Goal: Information Seeking & Learning: Find specific page/section

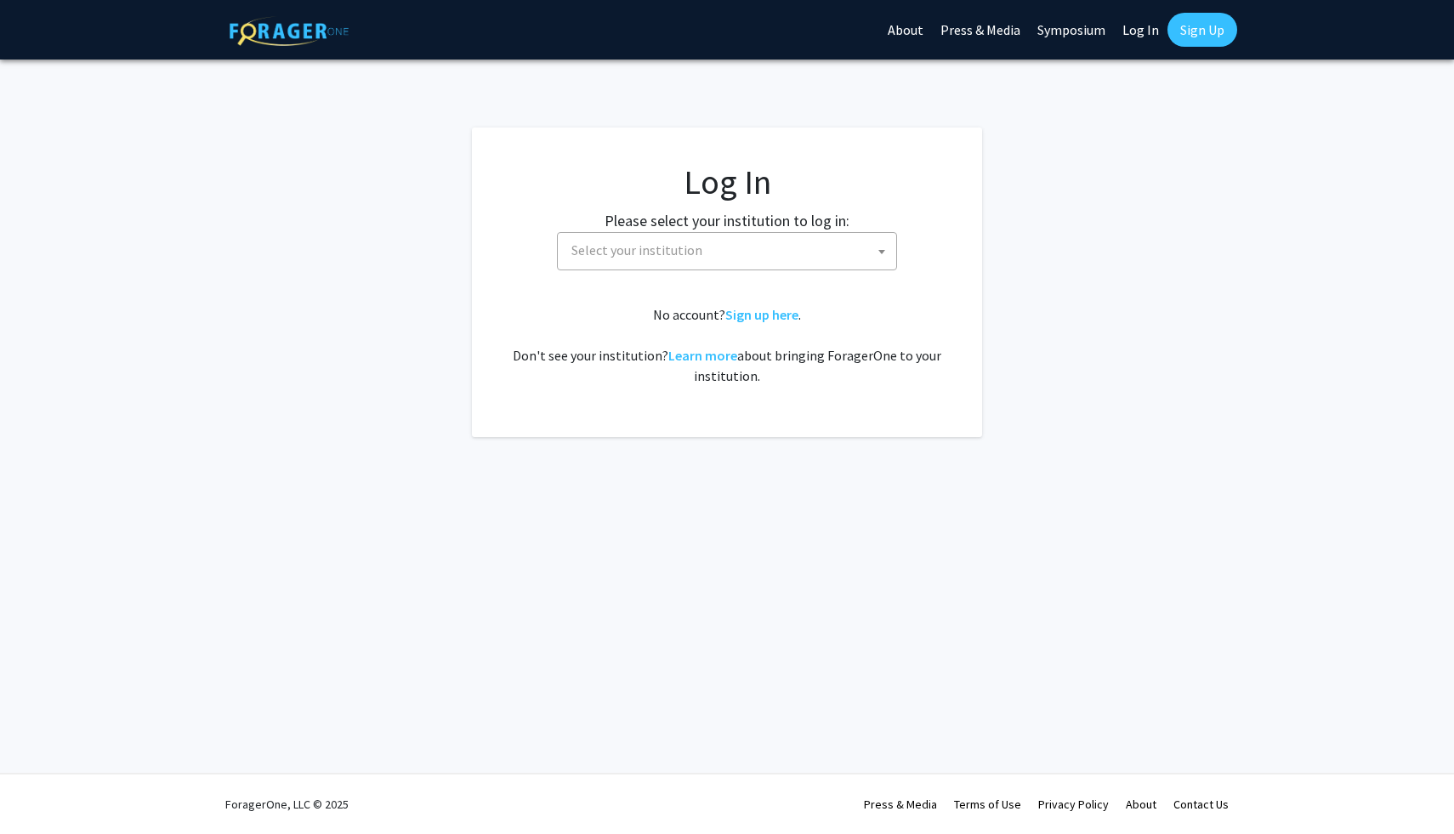
select select
click at [756, 247] on span "Select your institution" at bounding box center [731, 250] width 332 height 35
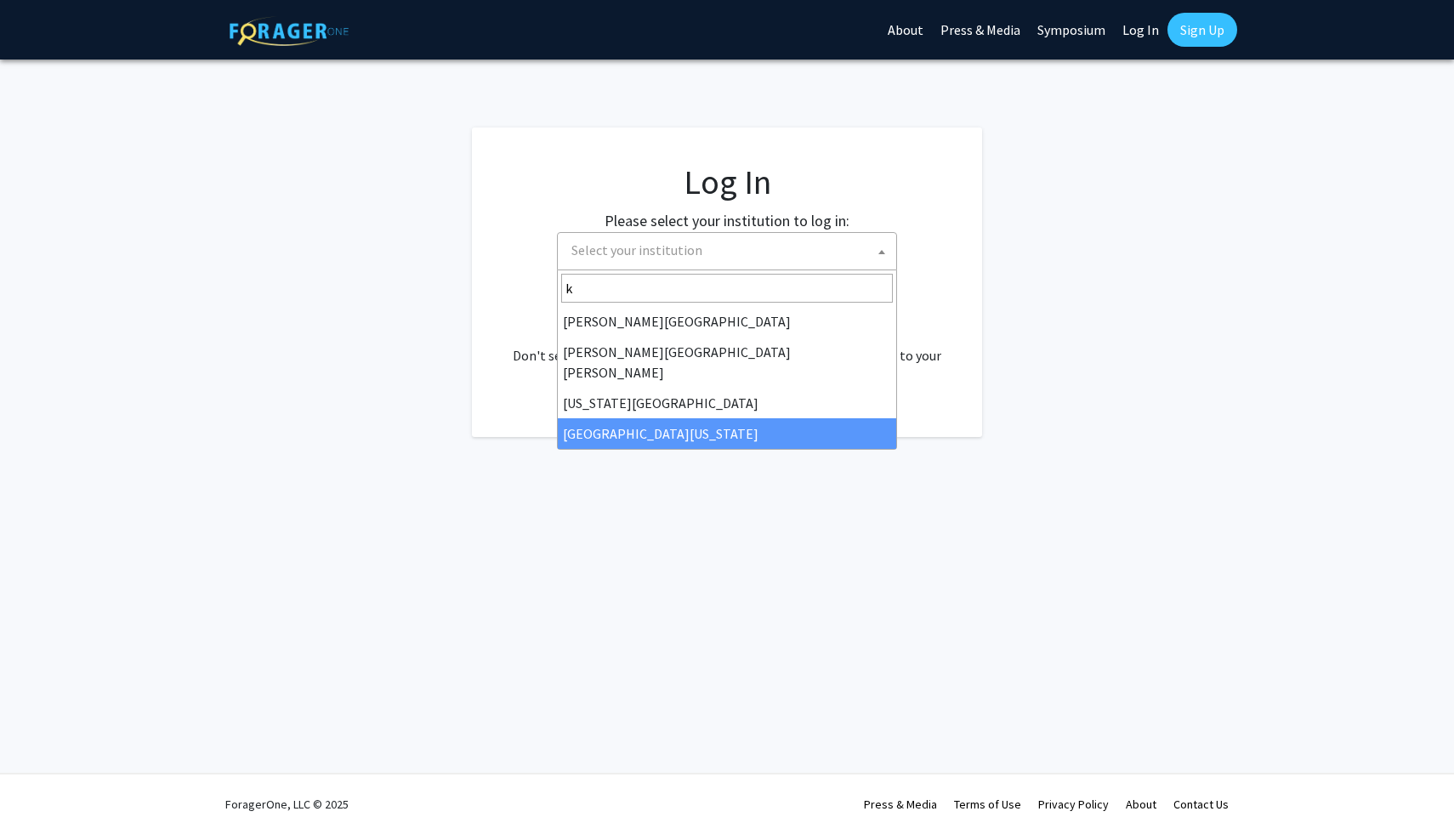
type input "k"
select select "13"
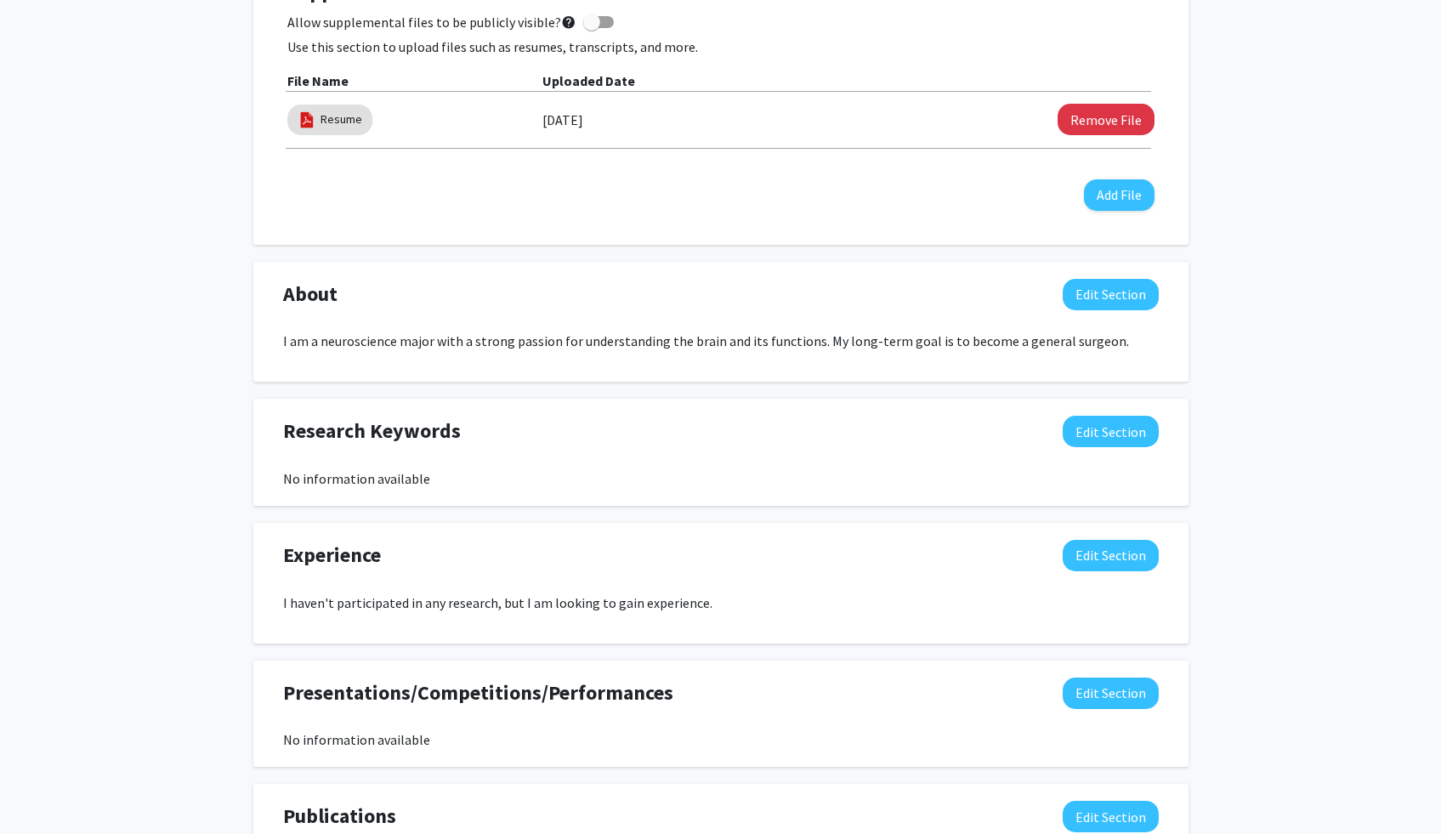
scroll to position [531, 0]
click at [1132, 288] on button "Edit Section" at bounding box center [1111, 293] width 96 height 31
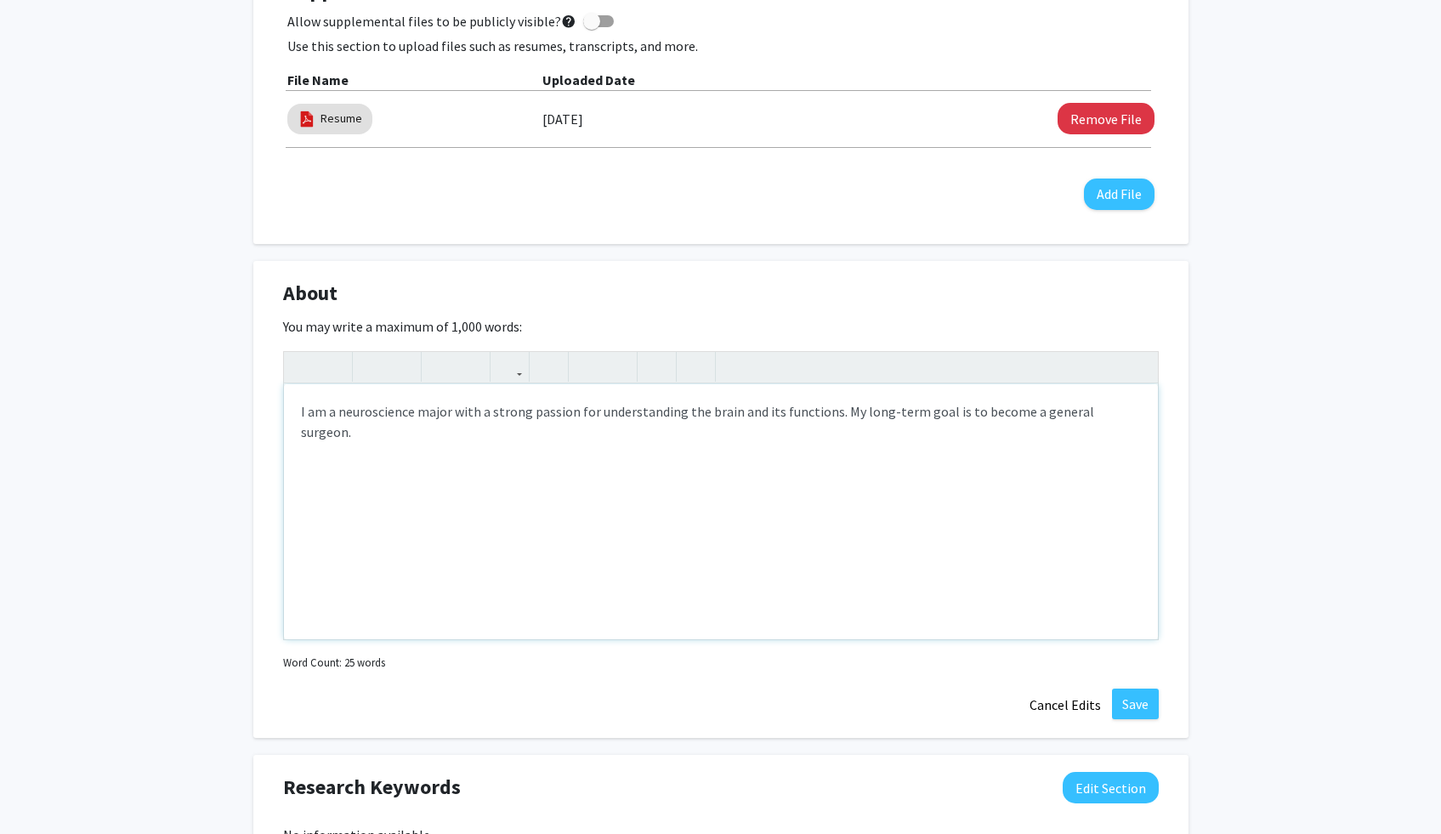
click at [1048, 406] on p "I am a neuroscience major with a strong passion for understanding the brain and…" at bounding box center [721, 421] width 840 height 41
paste div "Note to users with screen readers: Please deactivate our accessibility plugin f…"
type textarea "<p>I am a neuroscience major with a strong passion for understanding the brain …"
click at [1141, 412] on div "I am a neuroscience major with a strong passion for understanding the brain and…" at bounding box center [721, 511] width 874 height 255
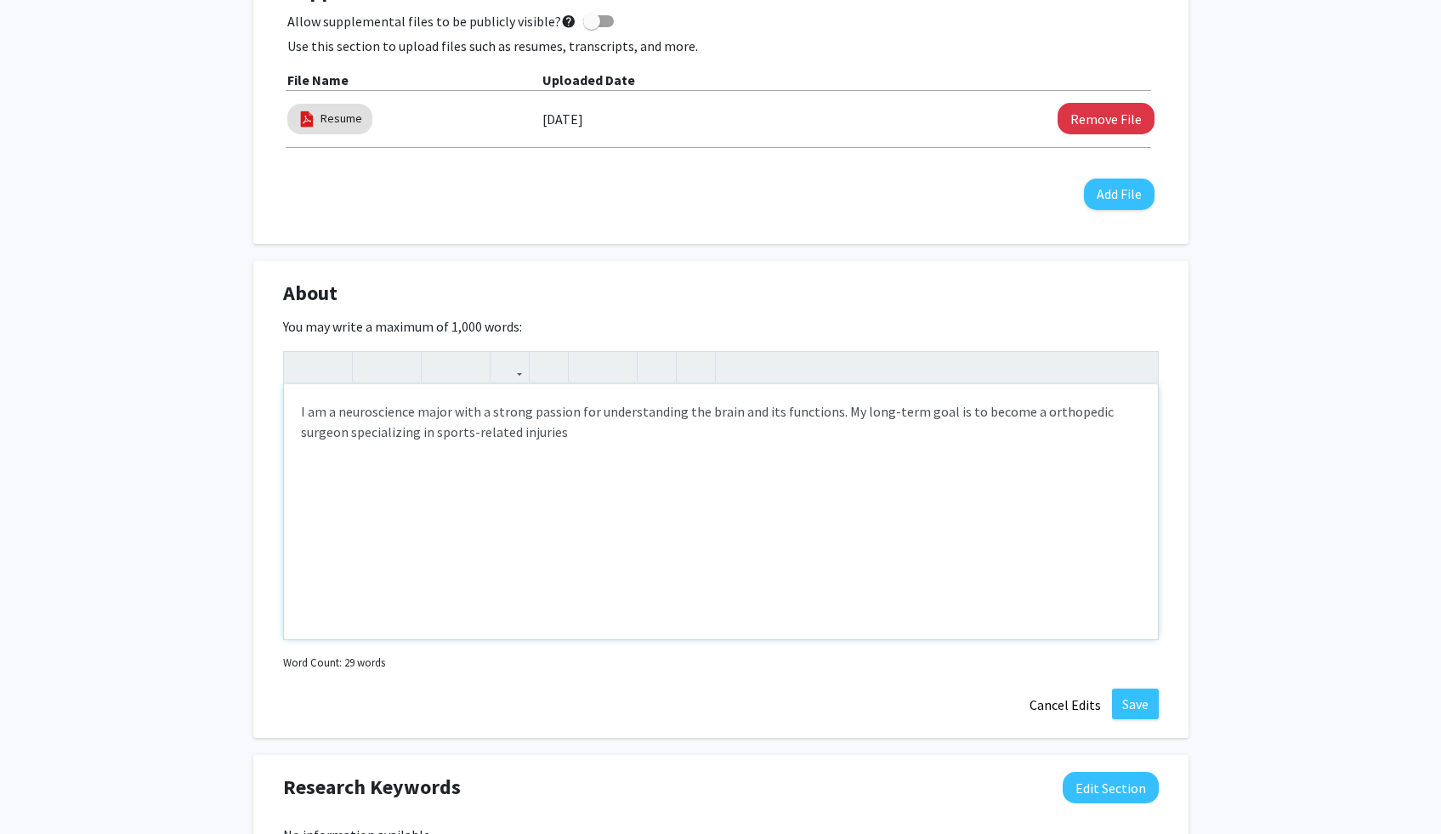
click at [298, 435] on div "I am a neuroscience major with a strong passion for understanding the brain and…" at bounding box center [721, 511] width 874 height 255
click at [1018, 411] on p "I am a neuroscience major with a strong passion for understanding the brain and…" at bounding box center [721, 421] width 840 height 41
click at [999, 475] on div "I am a neuroscience major with a strong passion for understanding the brain and…" at bounding box center [721, 511] width 874 height 255
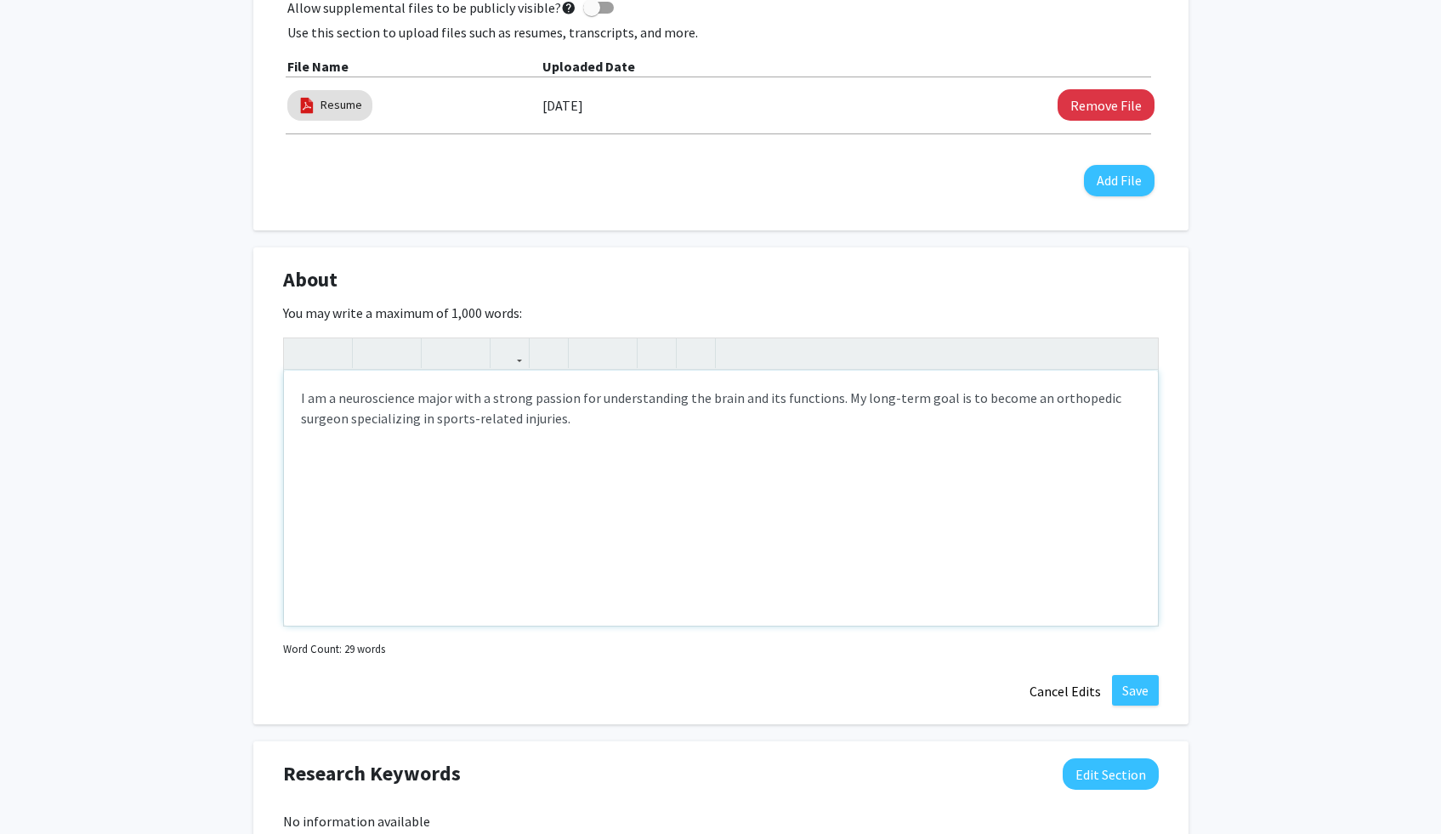
type textarea "<p>I am a neuroscience major with a strong passion for understanding the brain …"
click at [1148, 693] on button "Save" at bounding box center [1135, 690] width 47 height 31
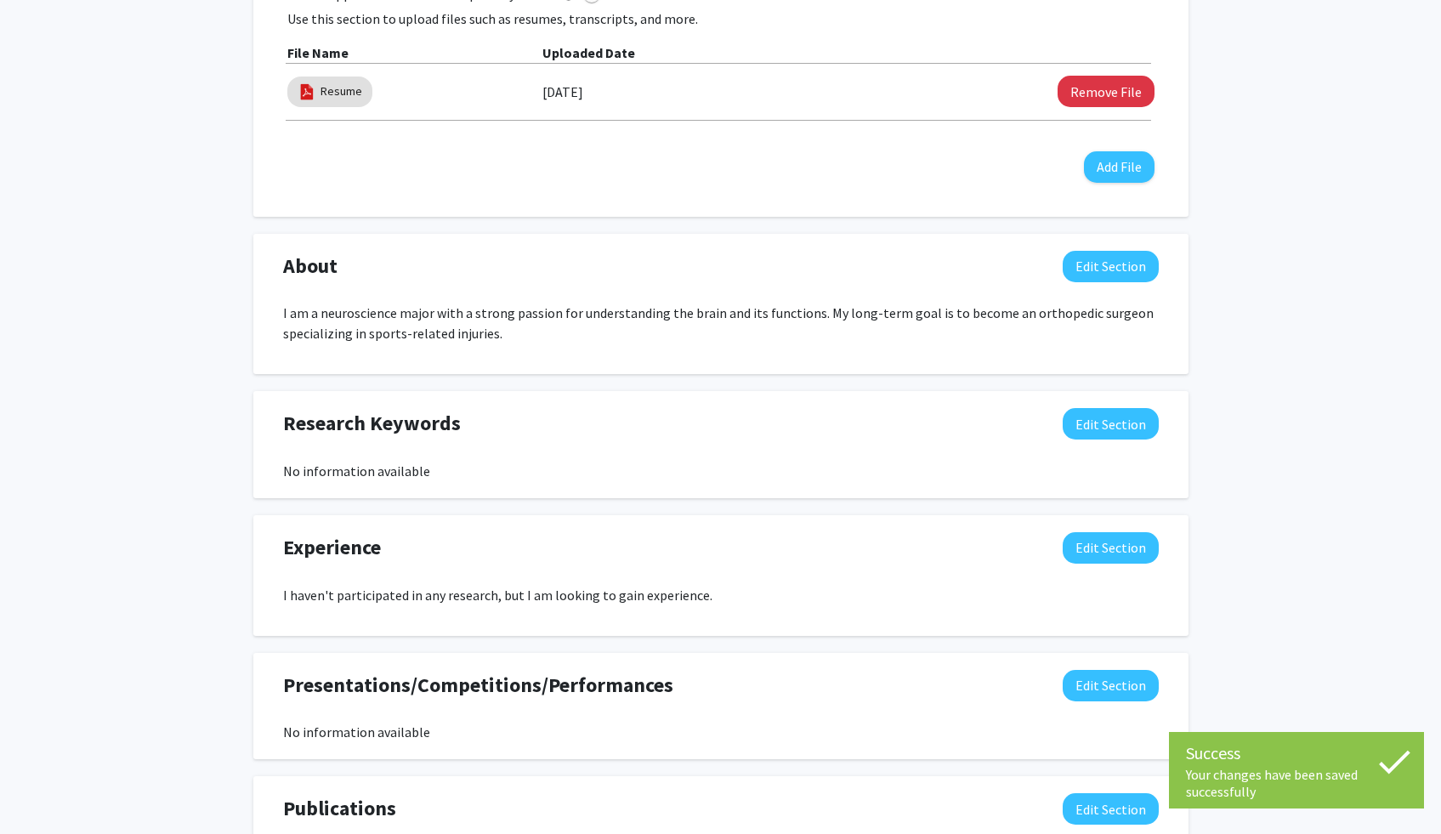
scroll to position [0, 0]
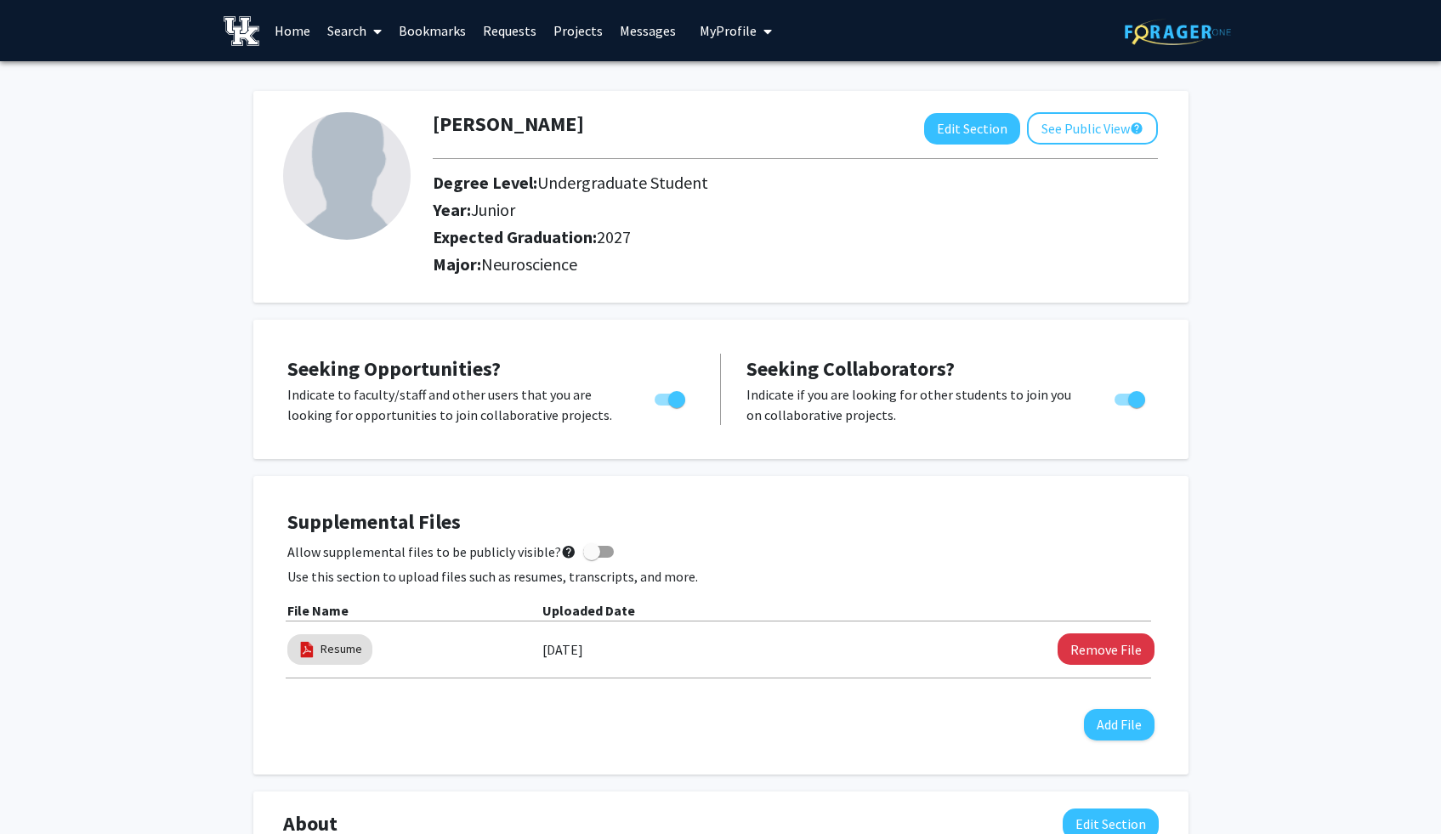
click at [612, 26] on link "Messages" at bounding box center [647, 31] width 73 height 60
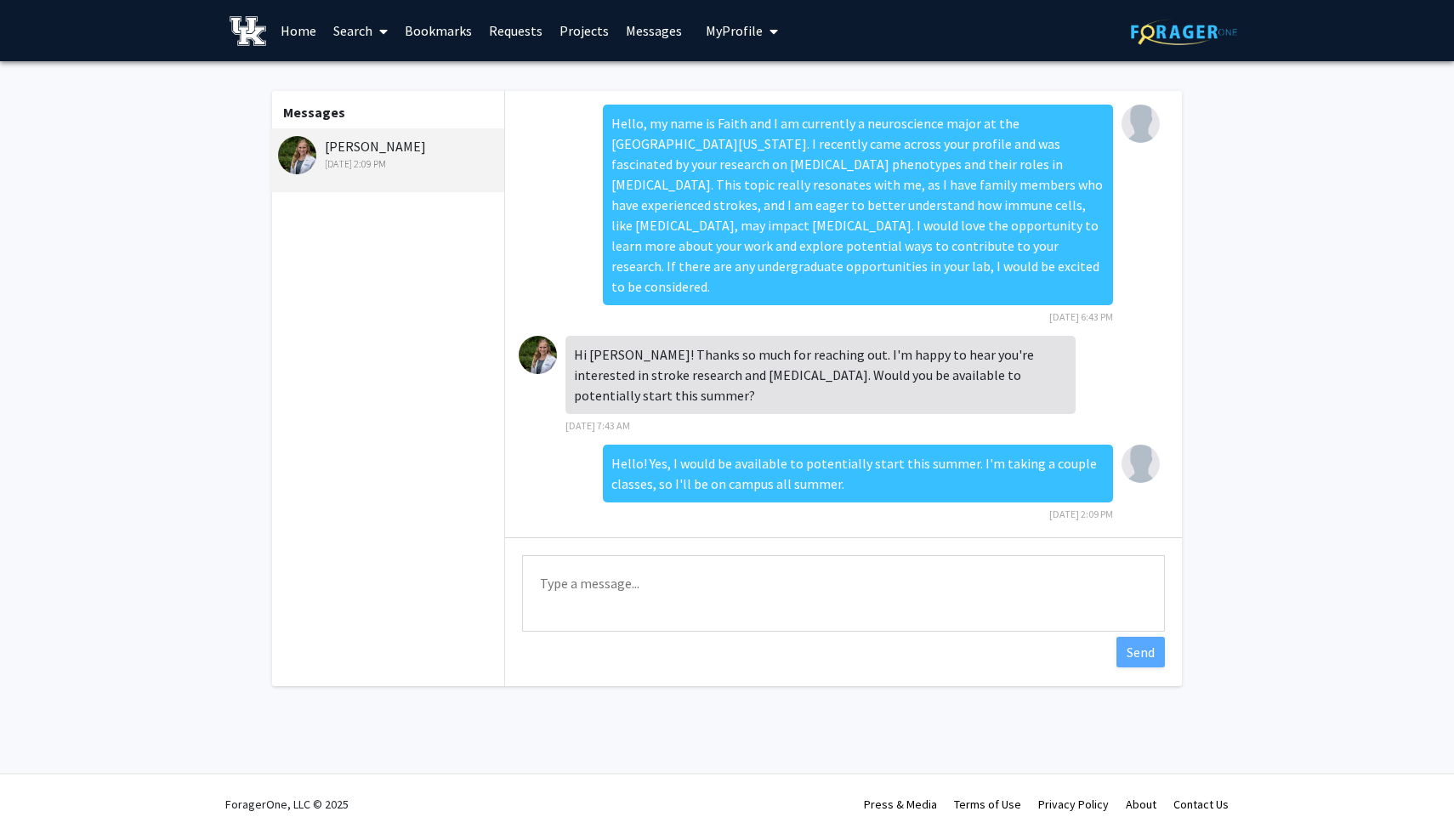
click at [305, 26] on link "Home" at bounding box center [298, 31] width 53 height 60
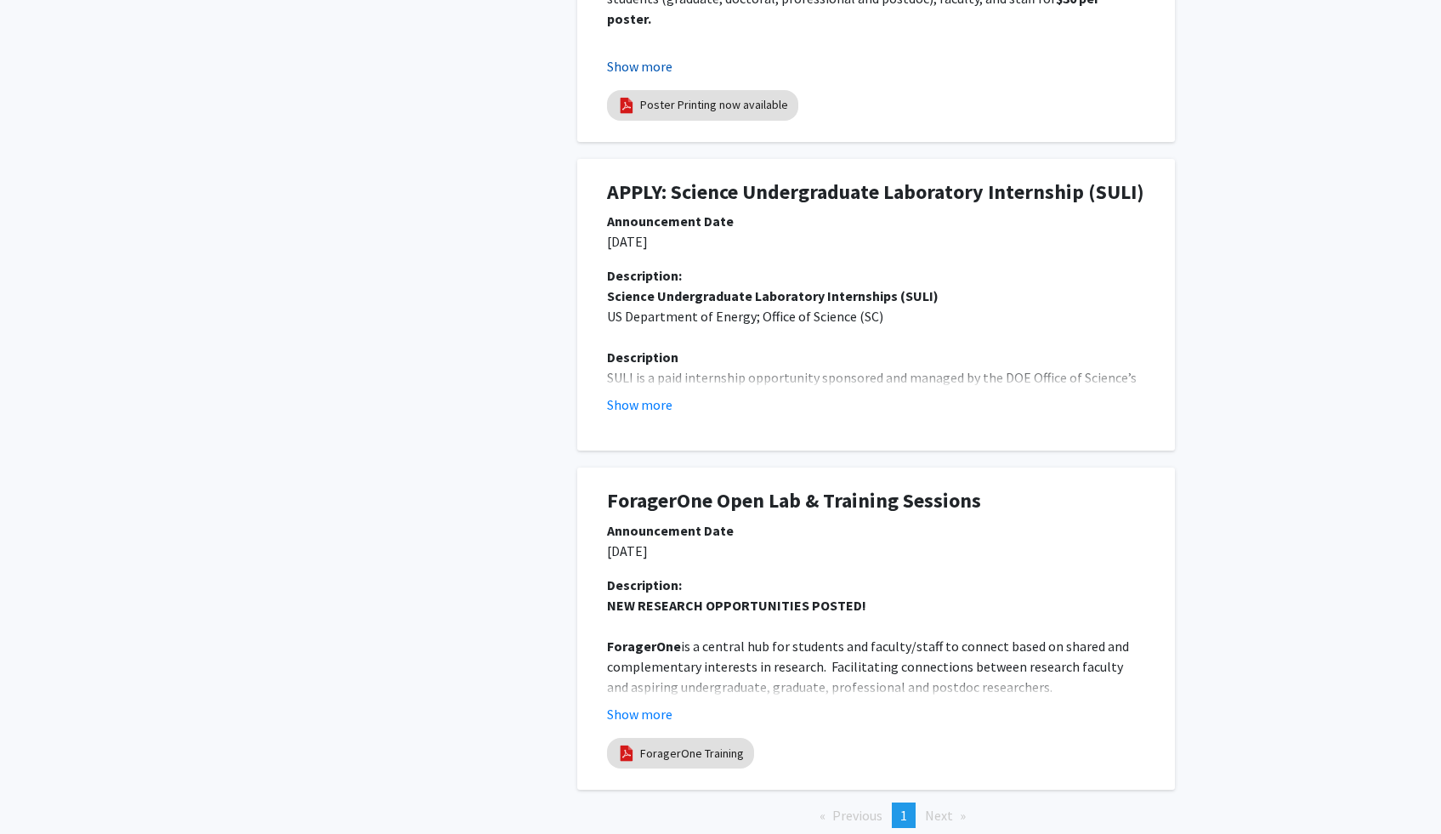
scroll to position [726, 0]
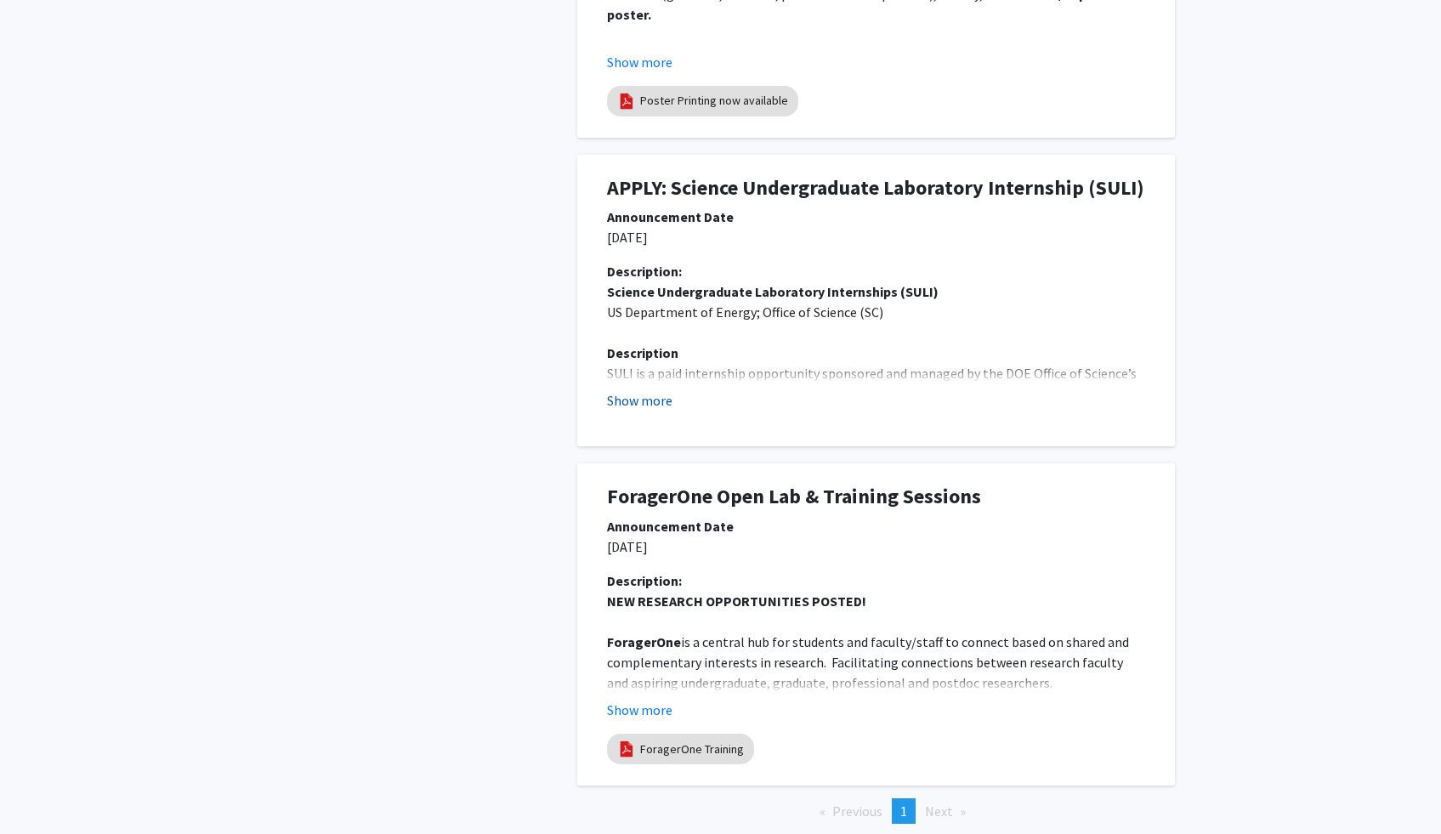
click at [656, 401] on button "Show more" at bounding box center [639, 400] width 65 height 20
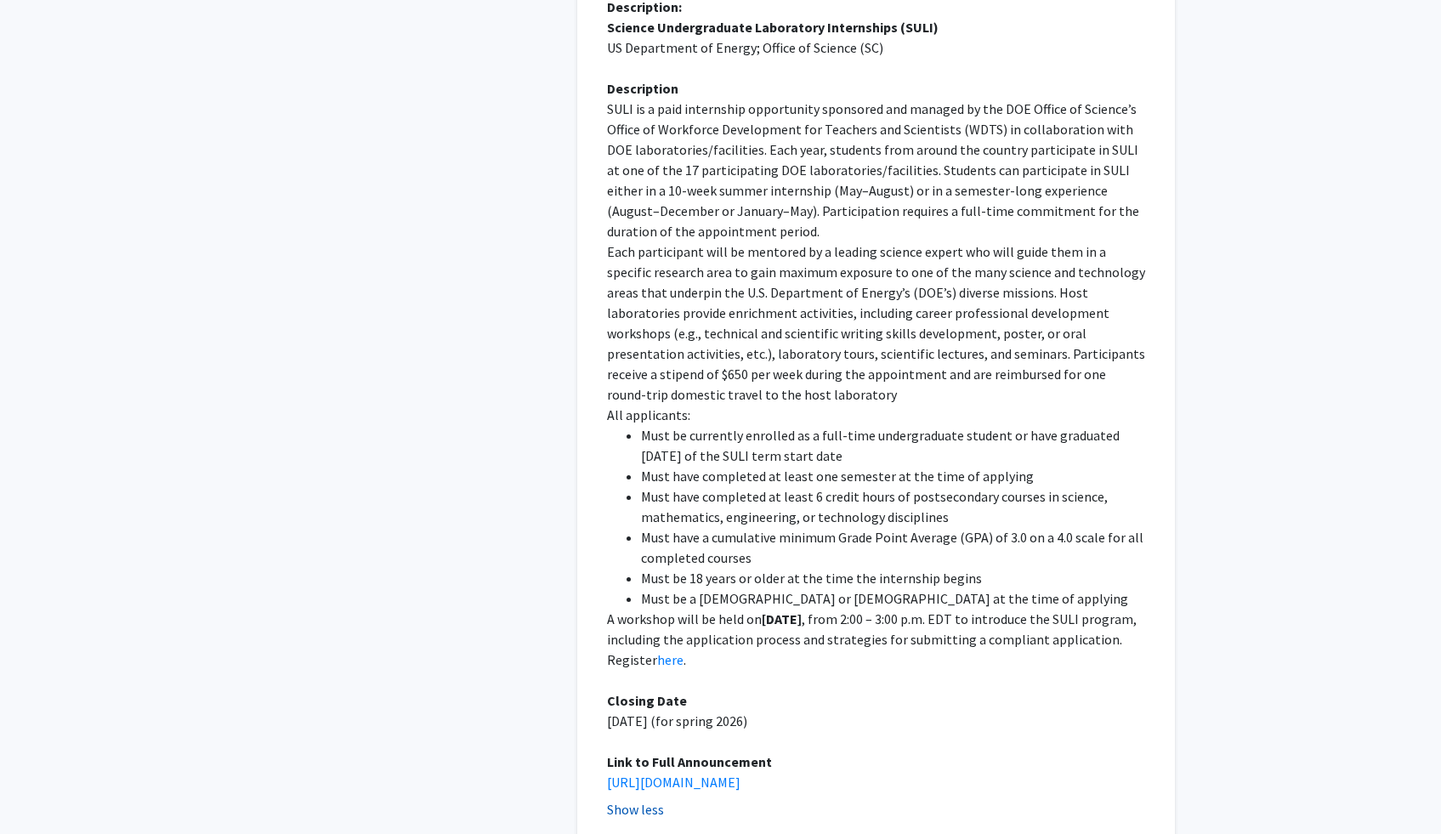
scroll to position [0, 0]
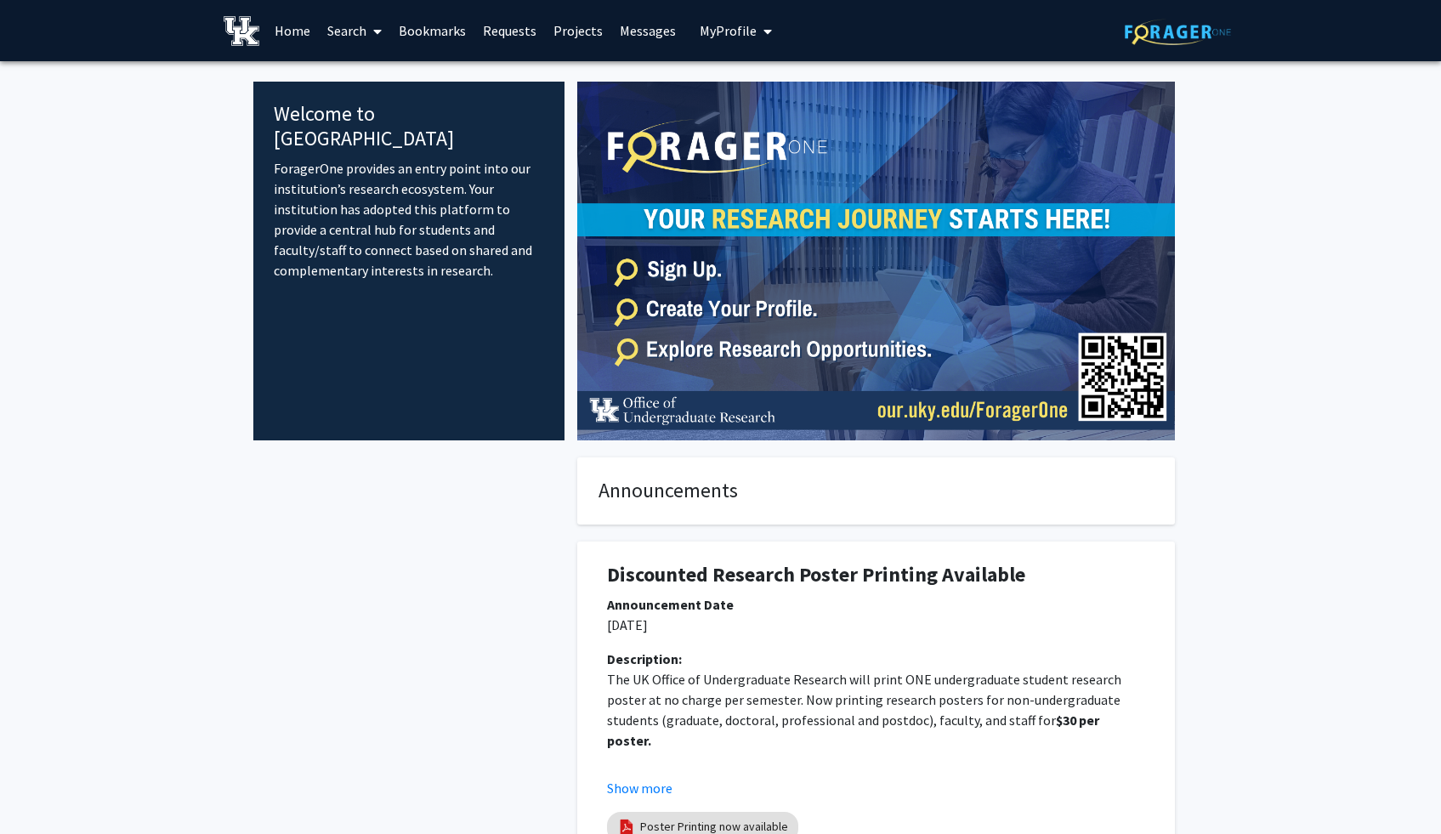
click at [583, 37] on link "Projects" at bounding box center [578, 31] width 66 height 60
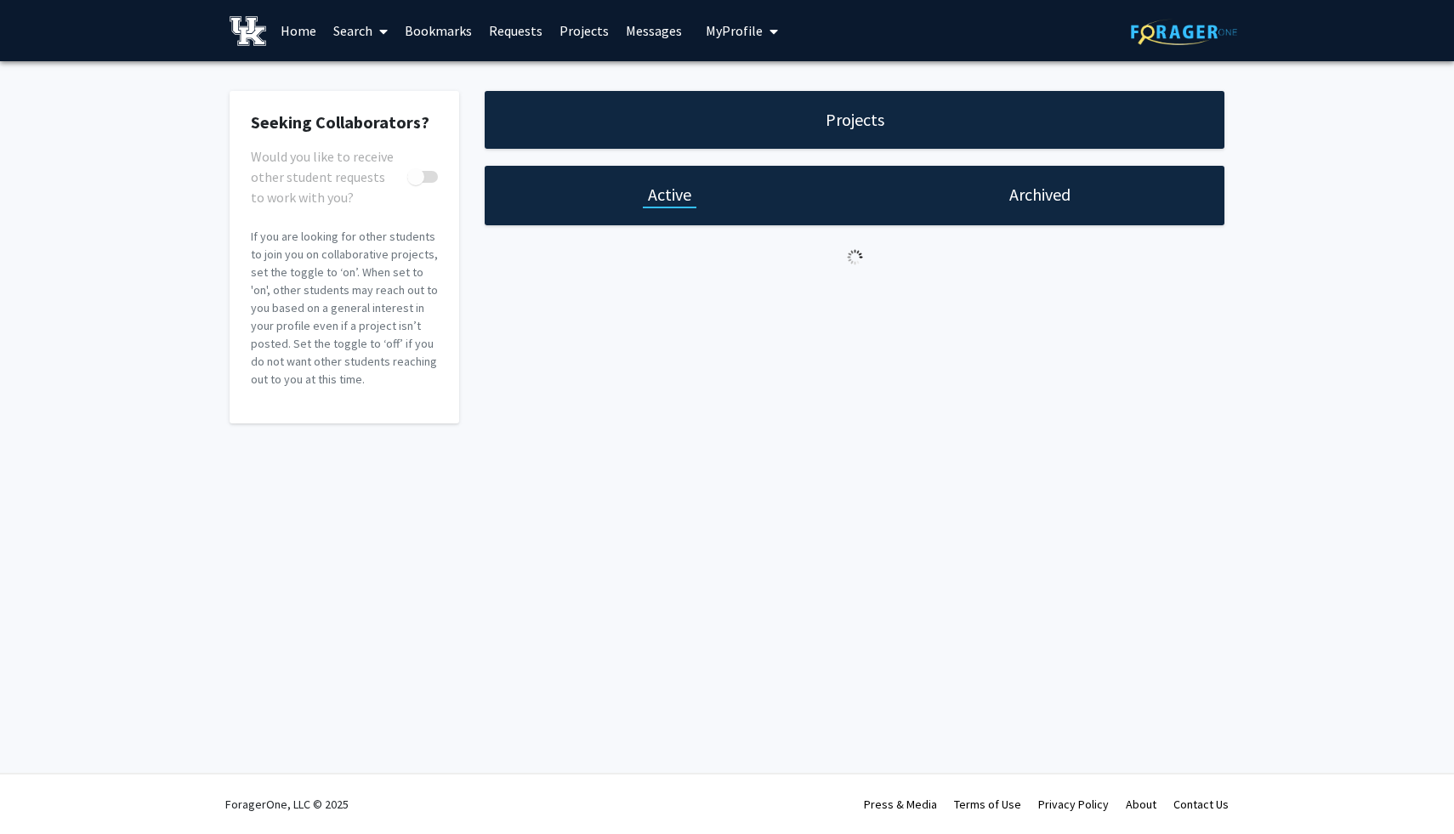
checkbox input "true"
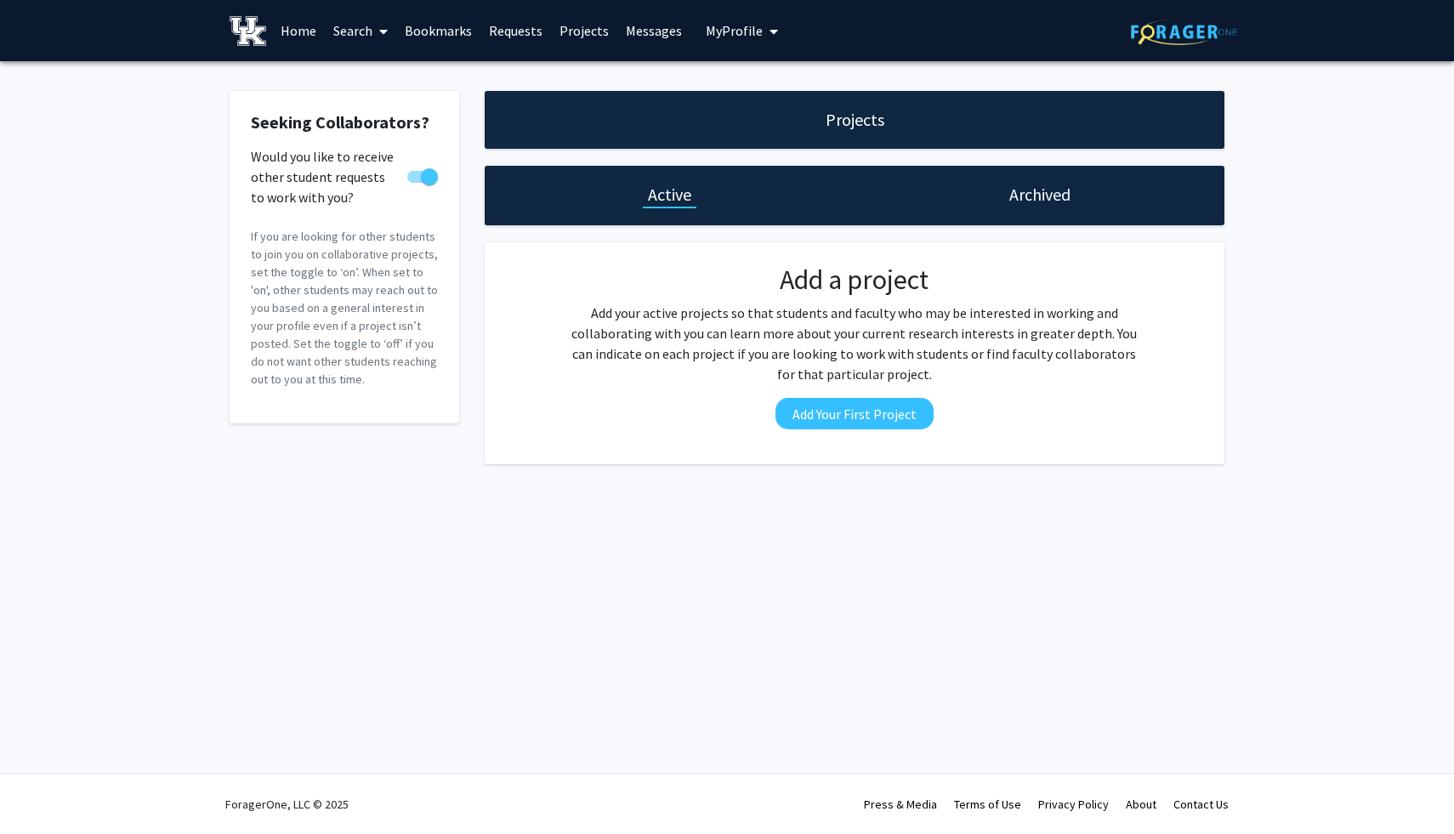
click at [319, 29] on link "Home" at bounding box center [298, 31] width 53 height 60
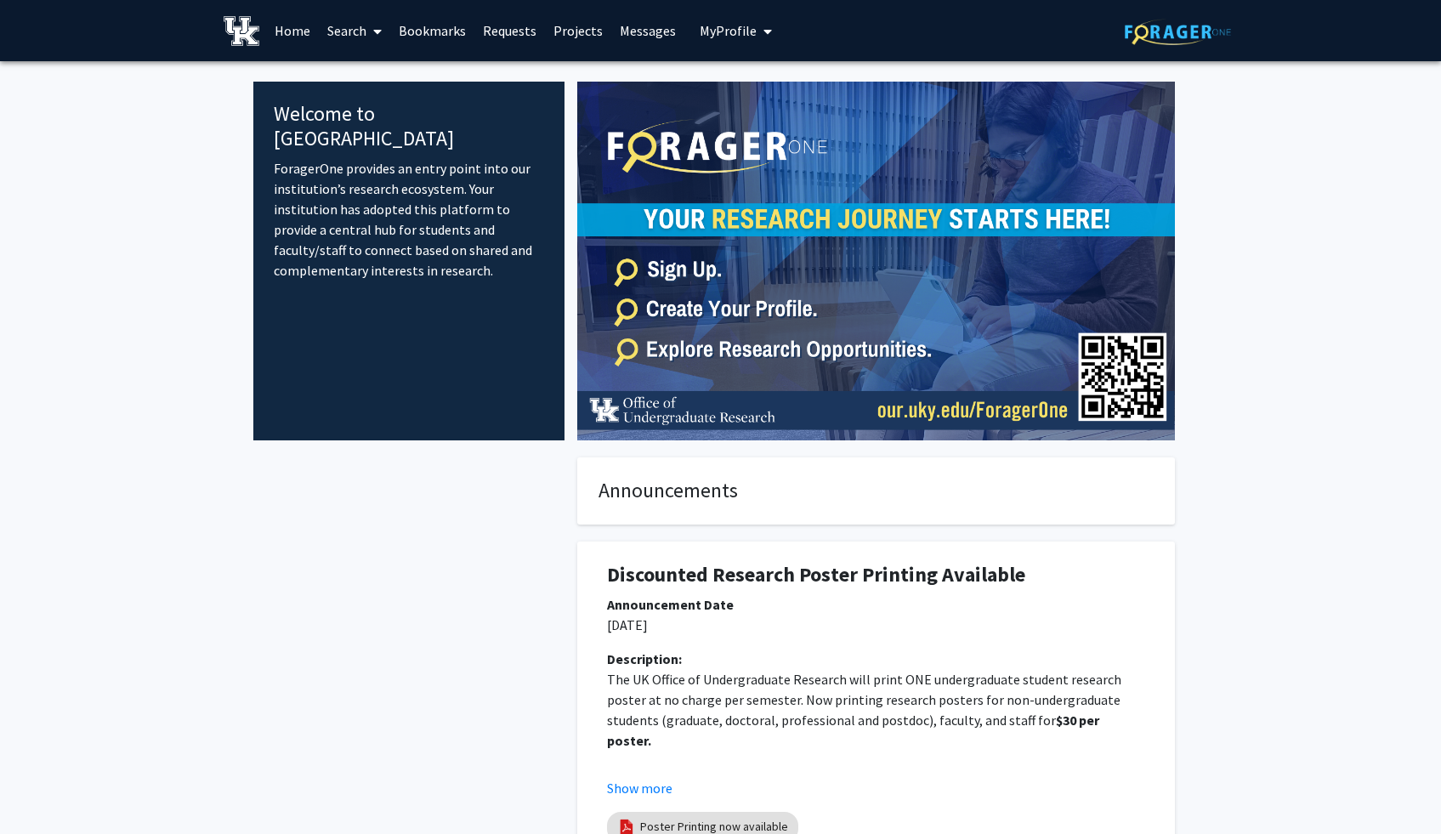
click at [350, 34] on link "Search" at bounding box center [354, 31] width 71 height 60
click at [384, 79] on span "Faculty/Staff" at bounding box center [381, 78] width 125 height 34
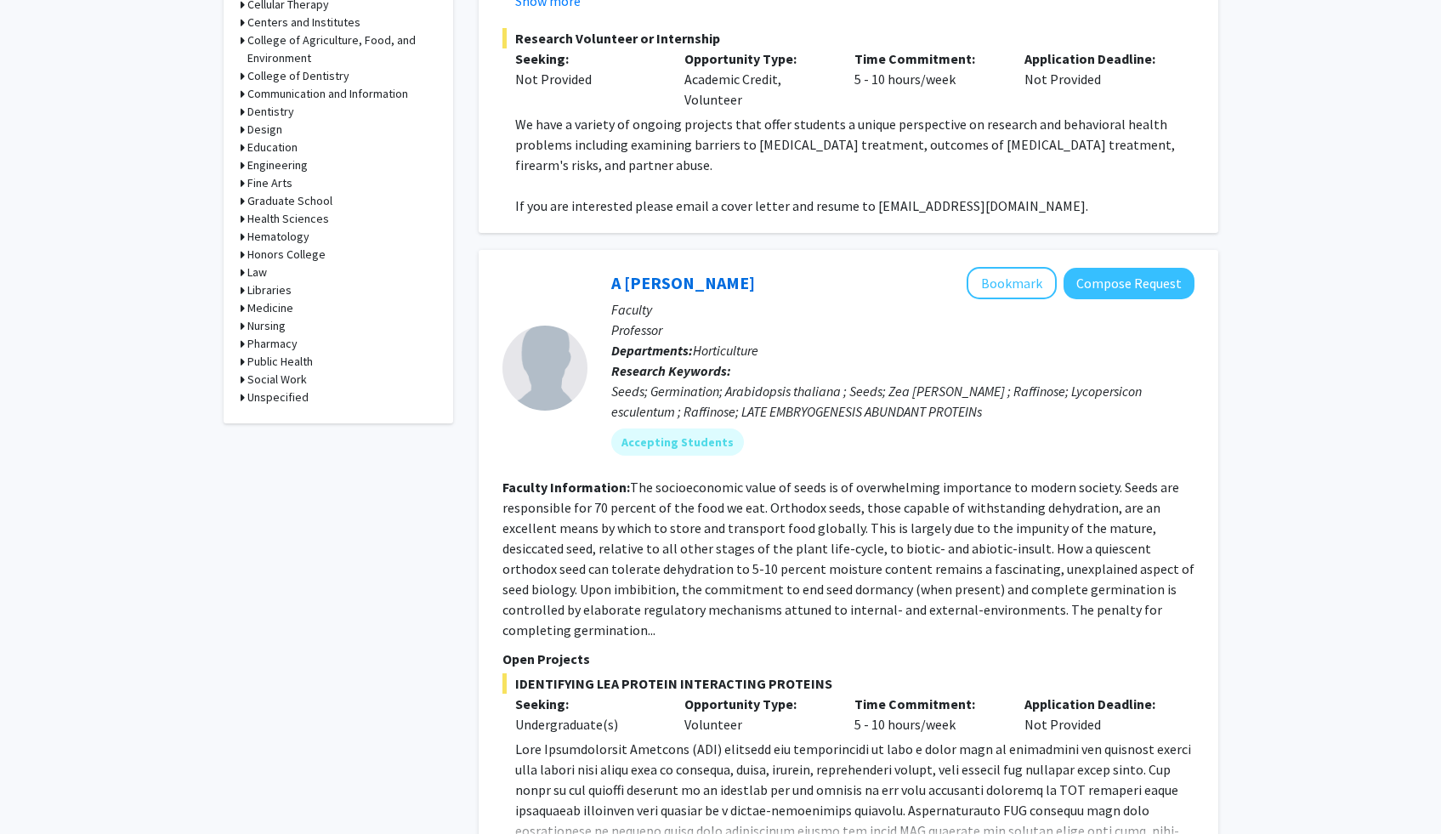
scroll to position [739, 0]
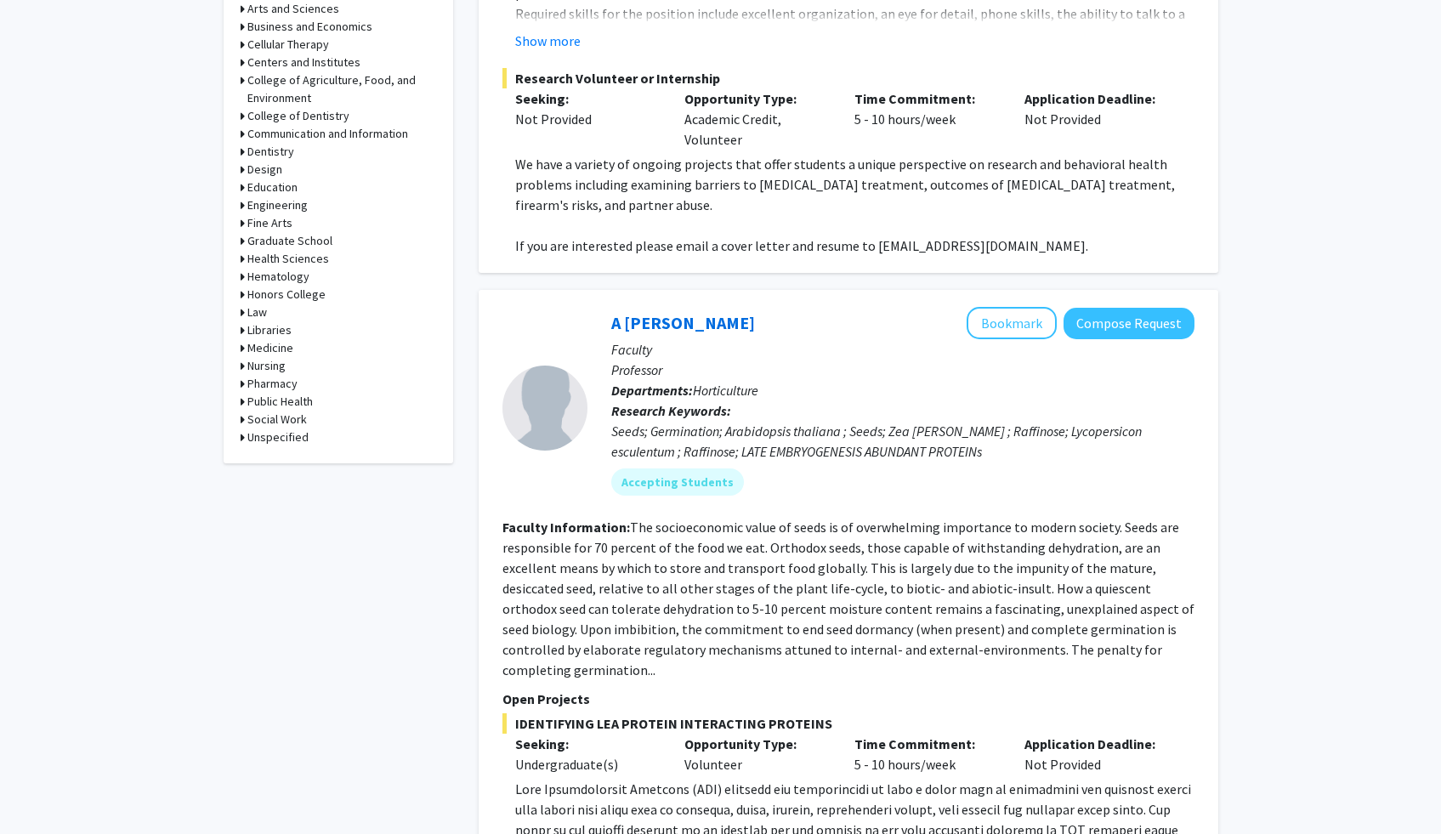
click at [274, 350] on h3 "Medicine" at bounding box center [270, 348] width 46 height 18
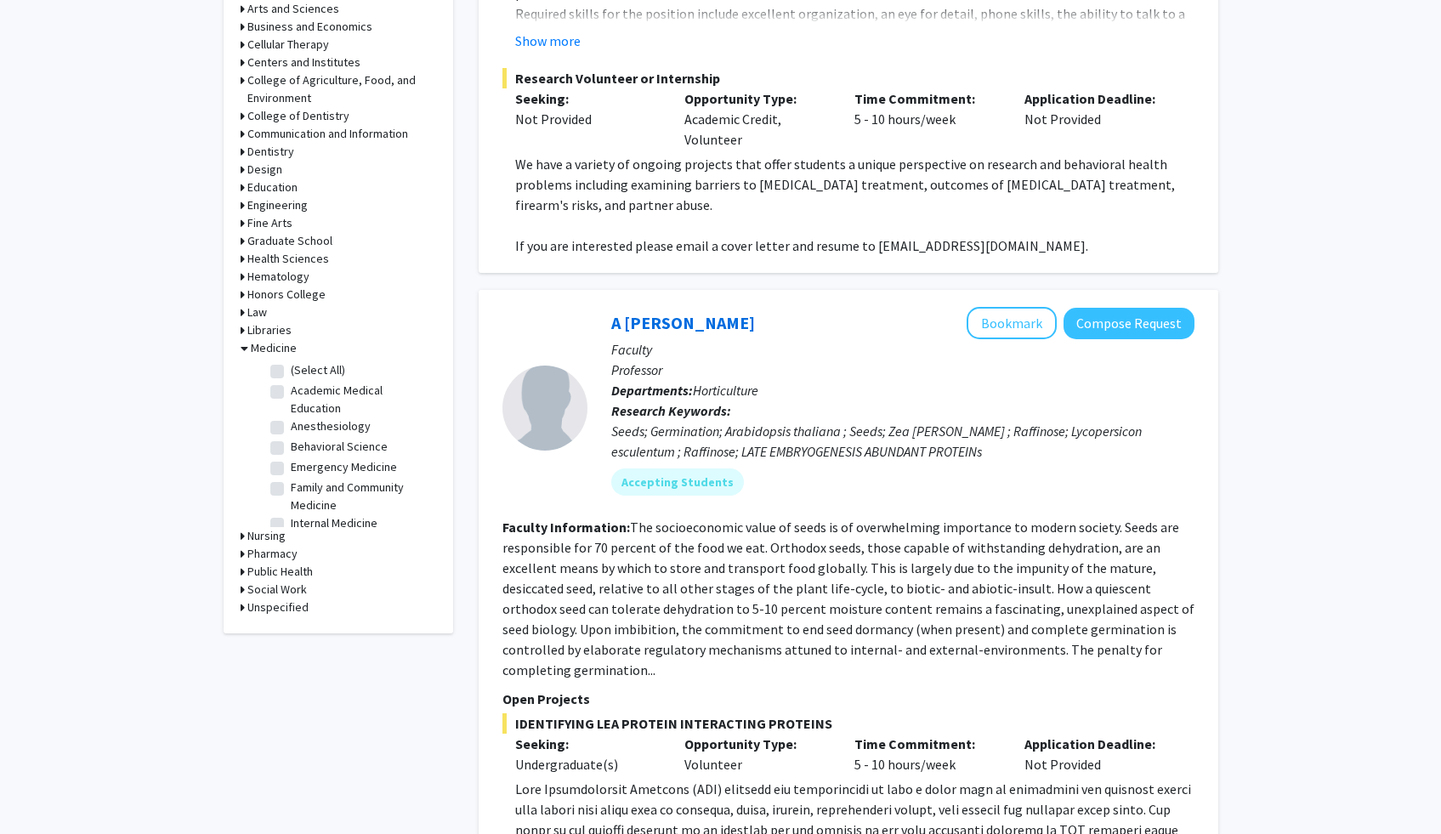
click at [291, 372] on label "(Select All)" at bounding box center [318, 370] width 54 height 18
click at [291, 372] on input "(Select All)" at bounding box center [296, 366] width 11 height 11
checkbox input "true"
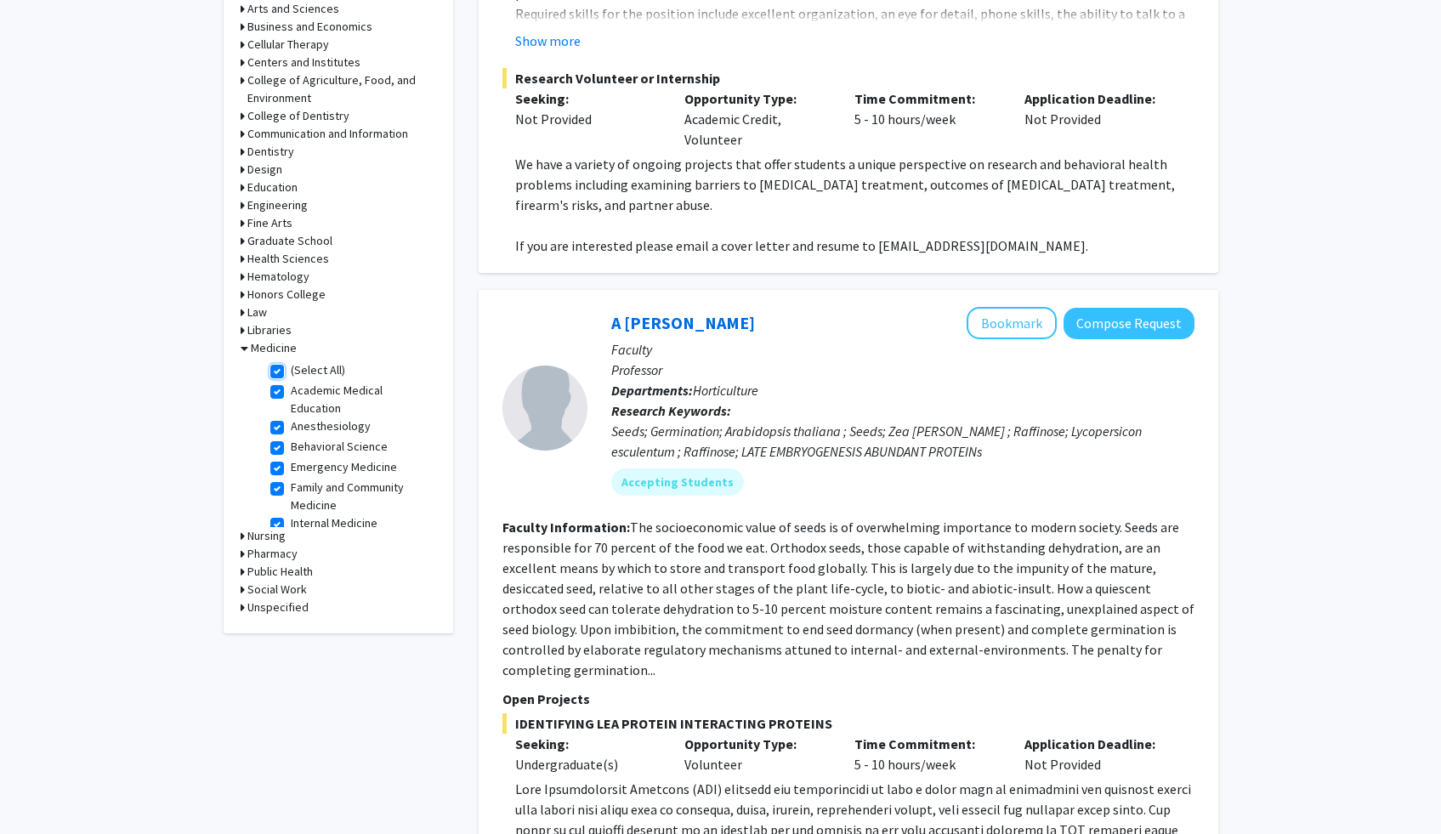
checkbox input "true"
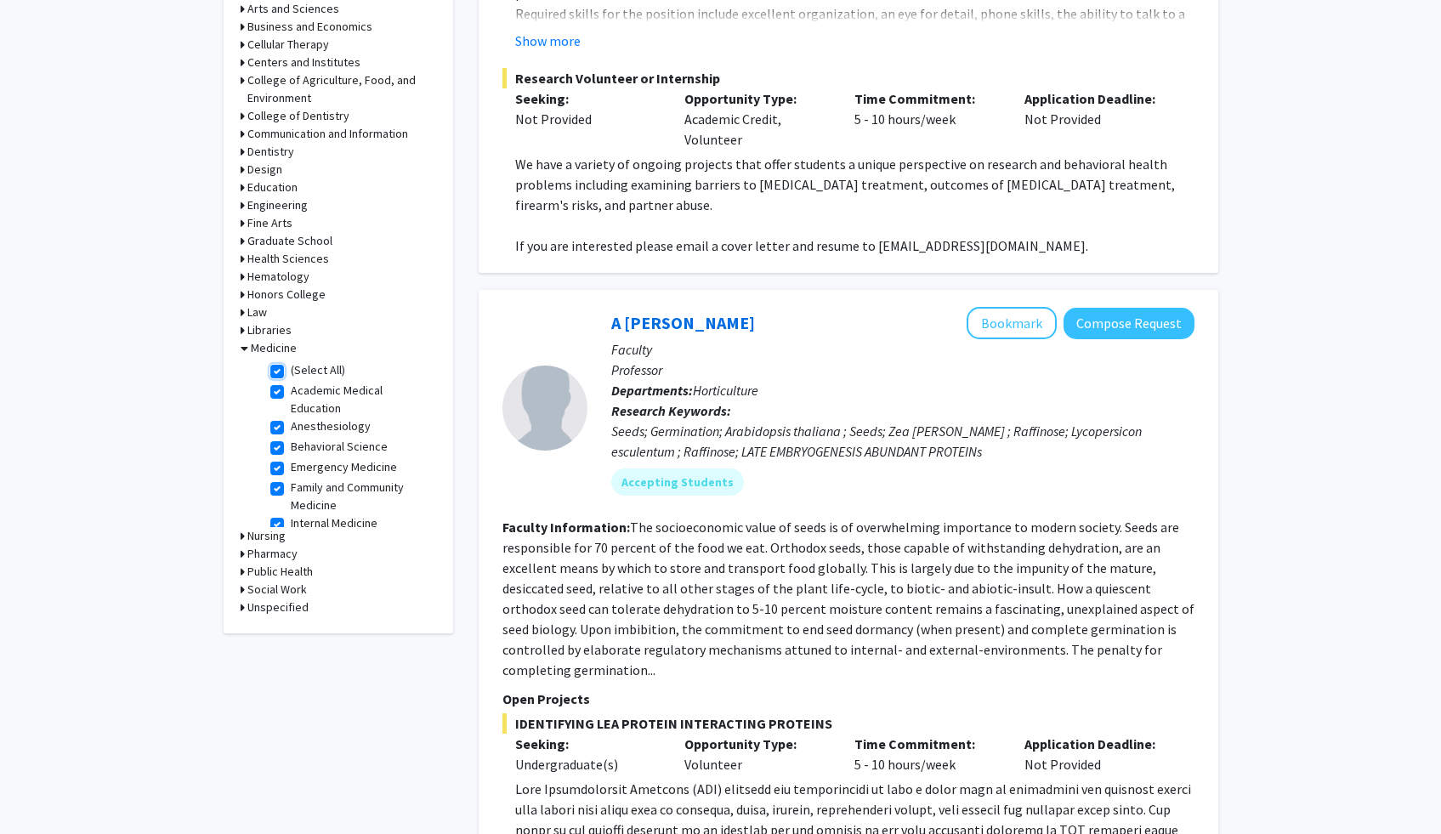
checkbox input "true"
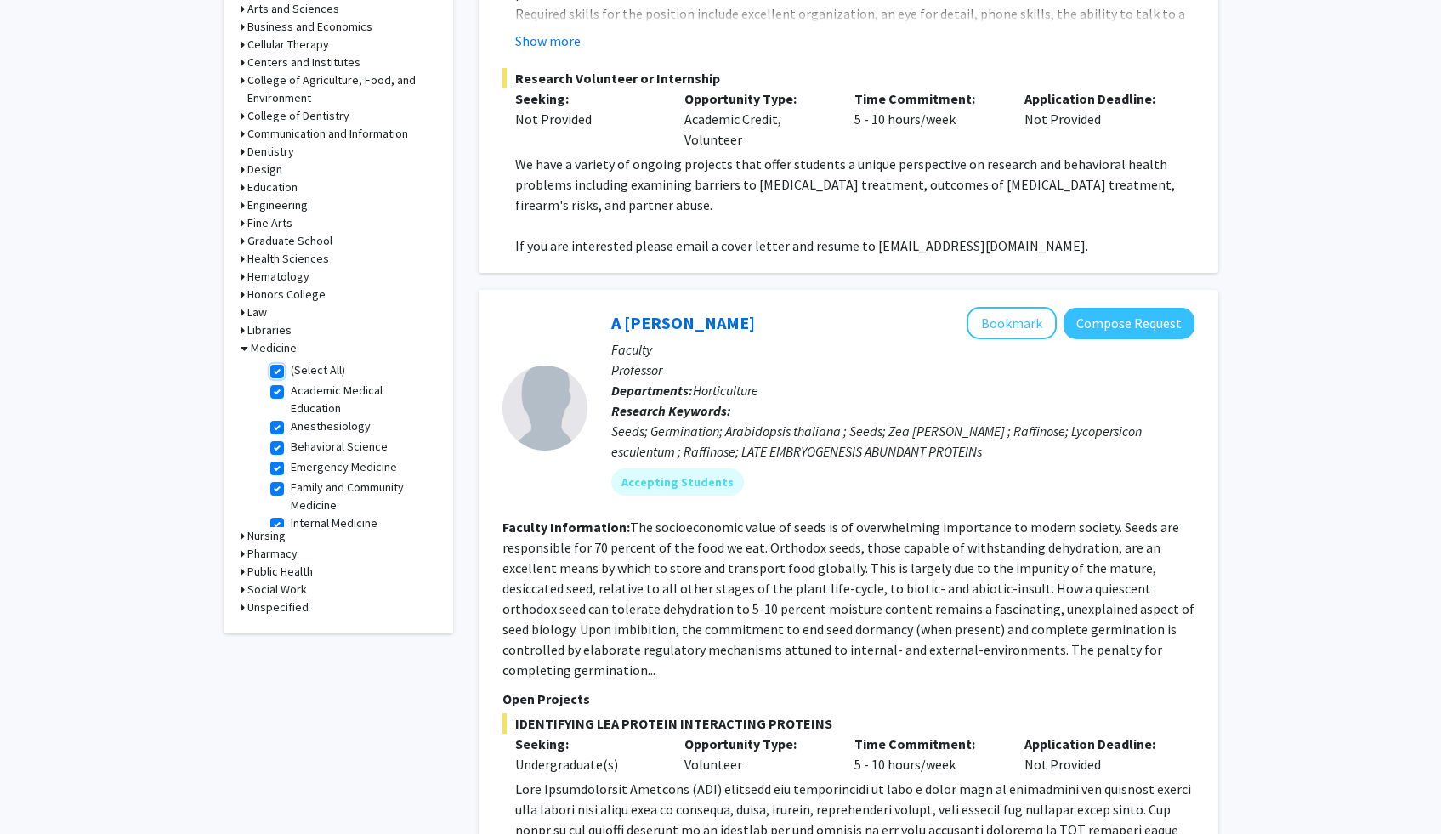
checkbox input "true"
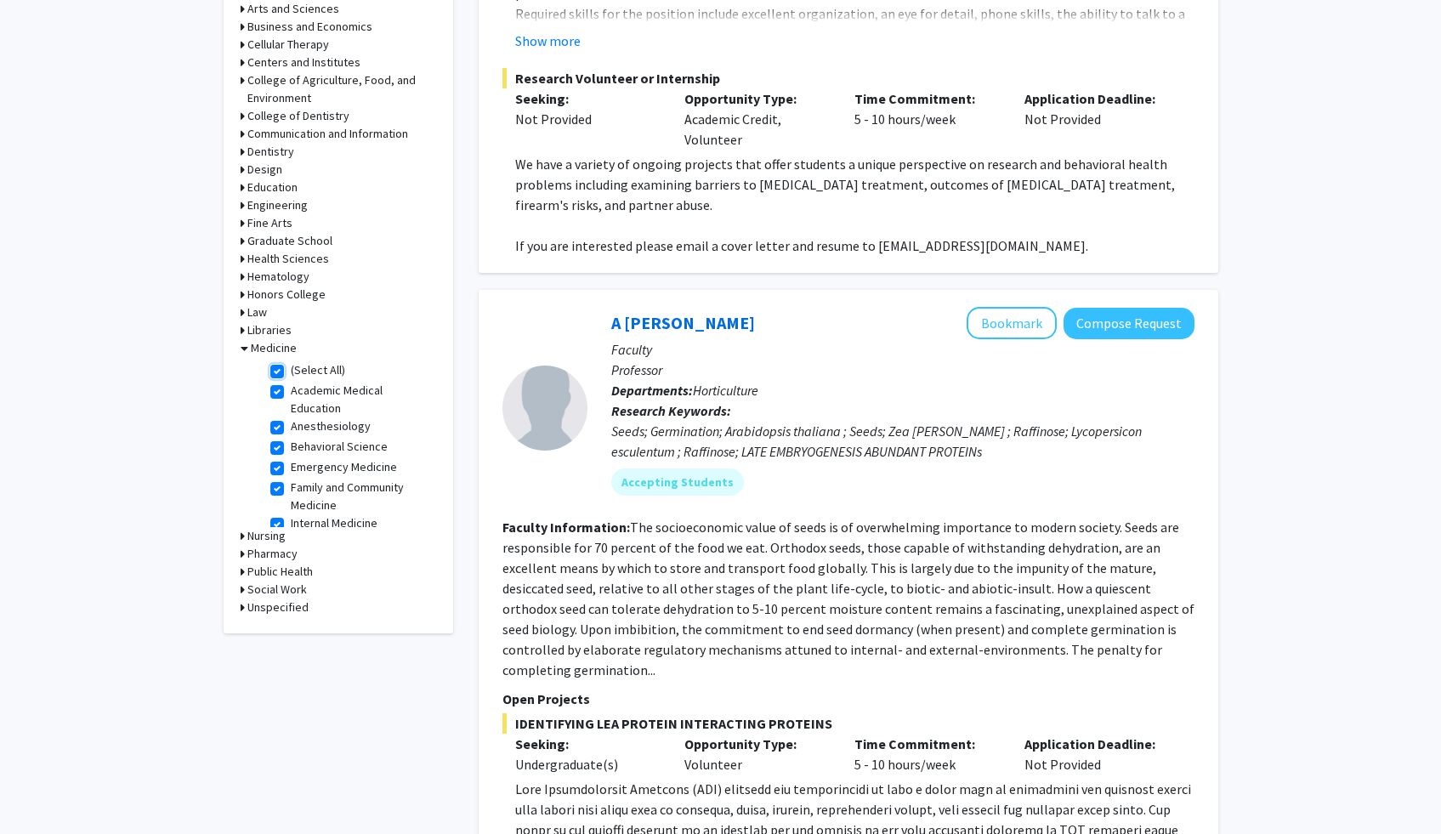
checkbox input "true"
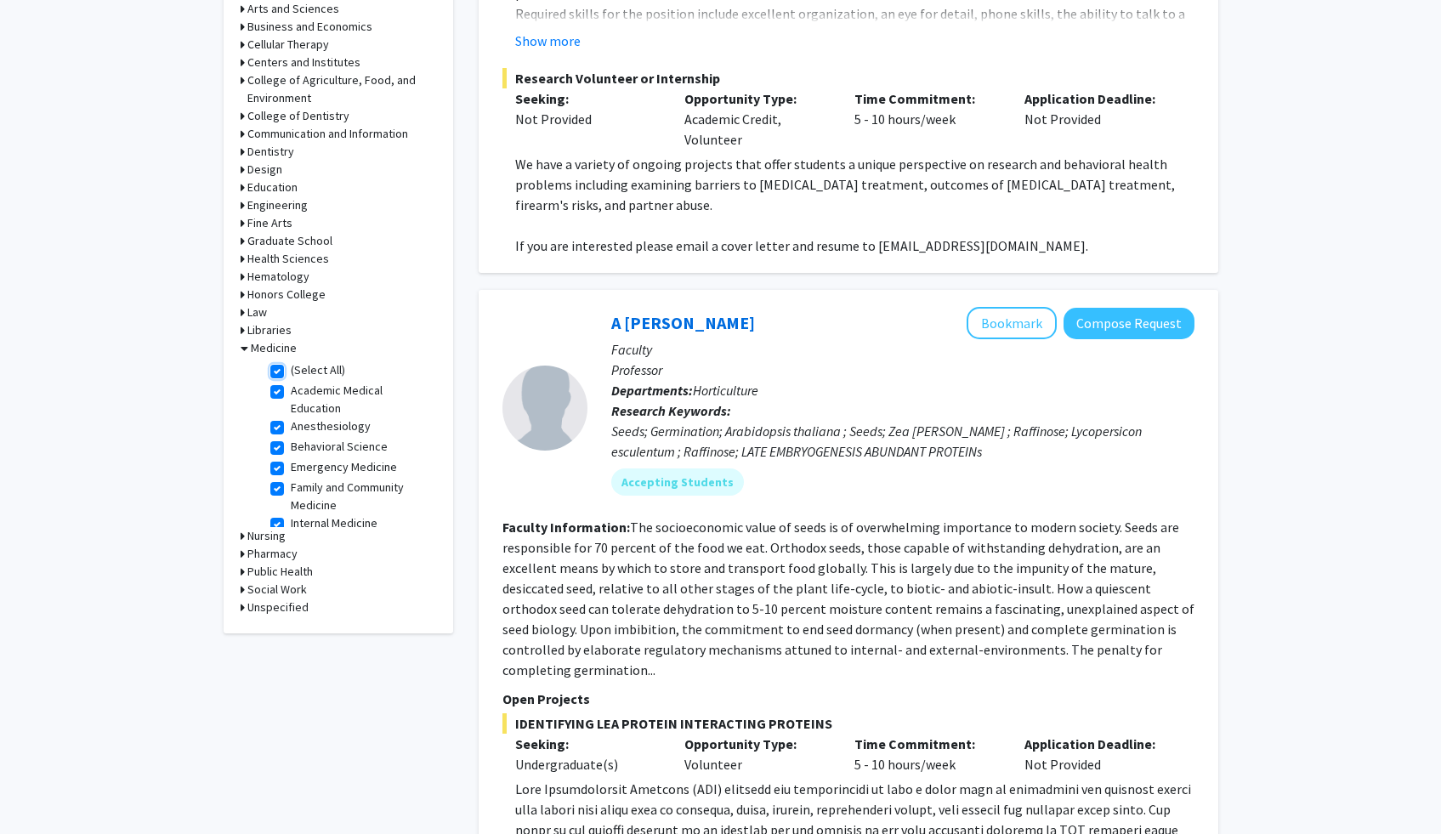
checkbox input "true"
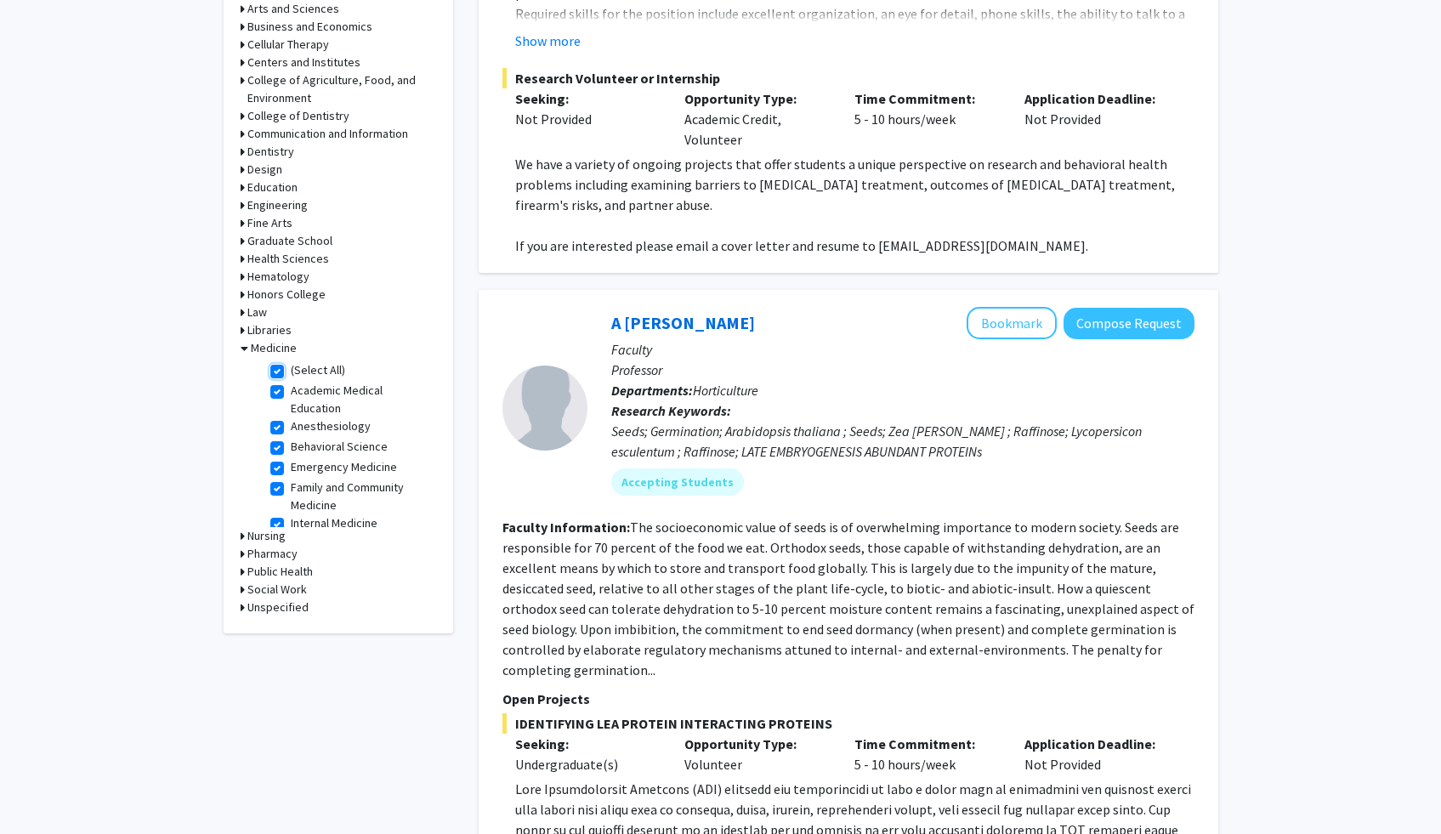
checkbox input "true"
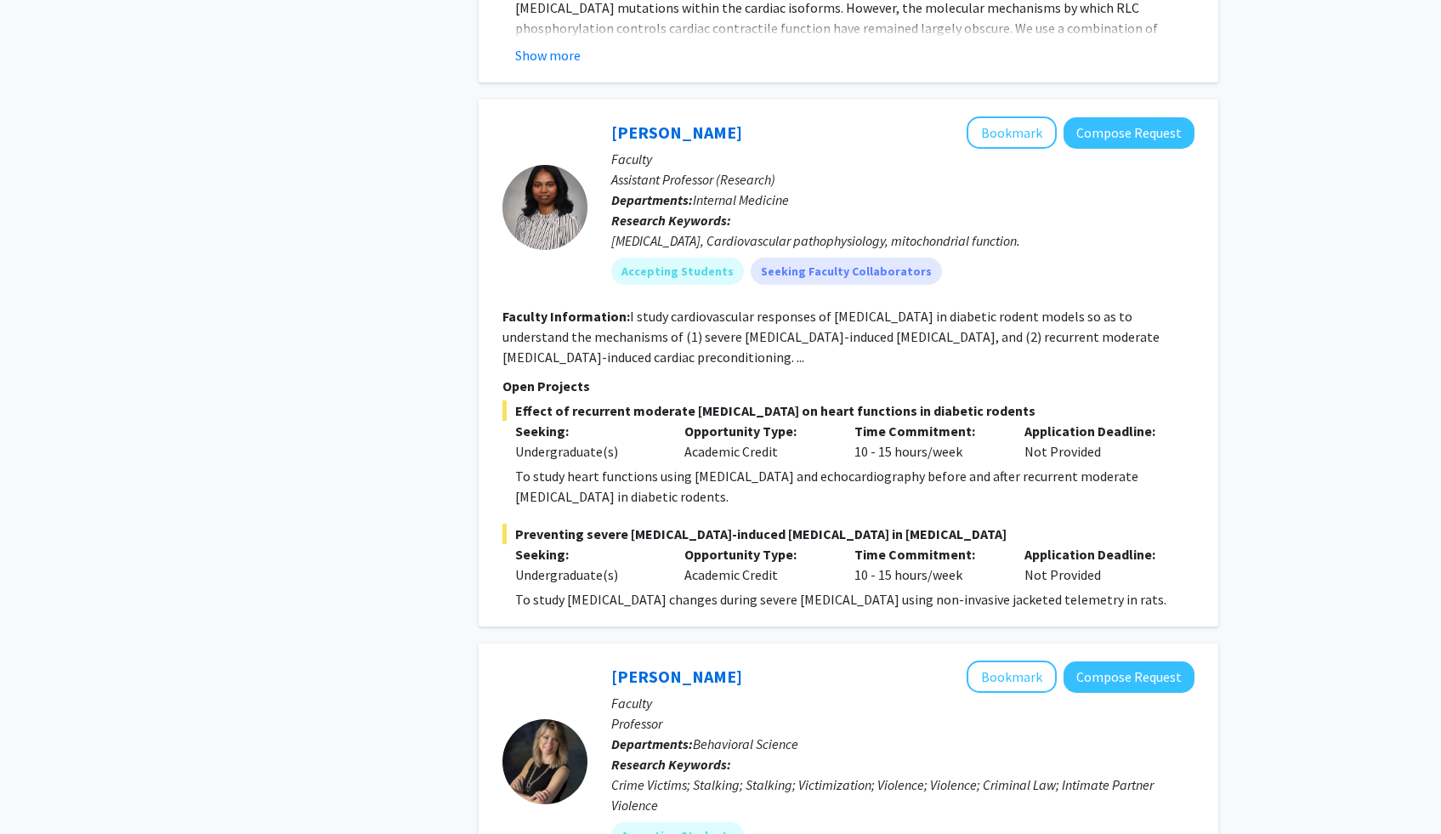
scroll to position [4150, 0]
